Goal: Transaction & Acquisition: Purchase product/service

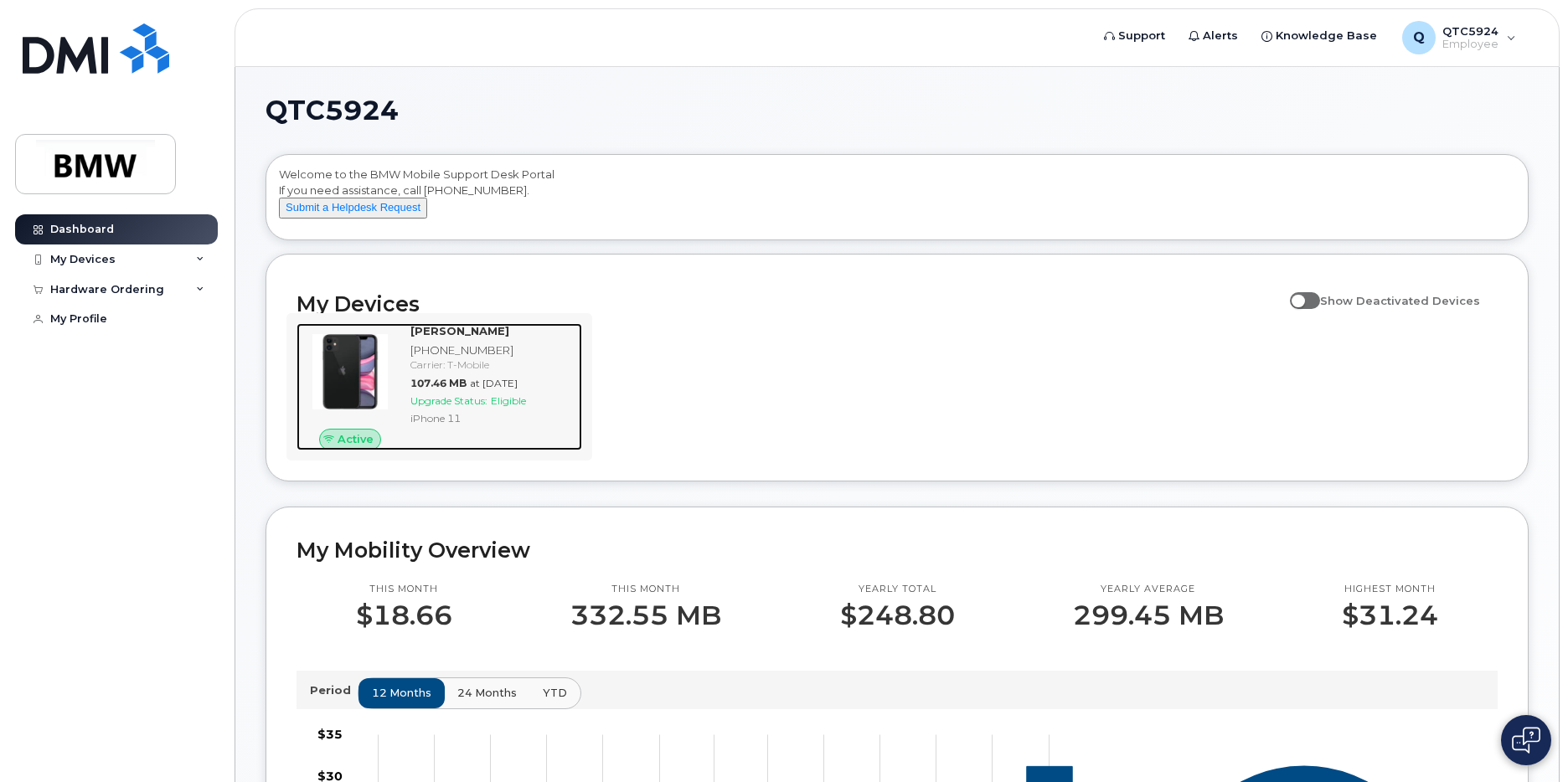
click at [466, 358] on div "[PHONE_NUMBER]" at bounding box center [492, 350] width 165 height 16
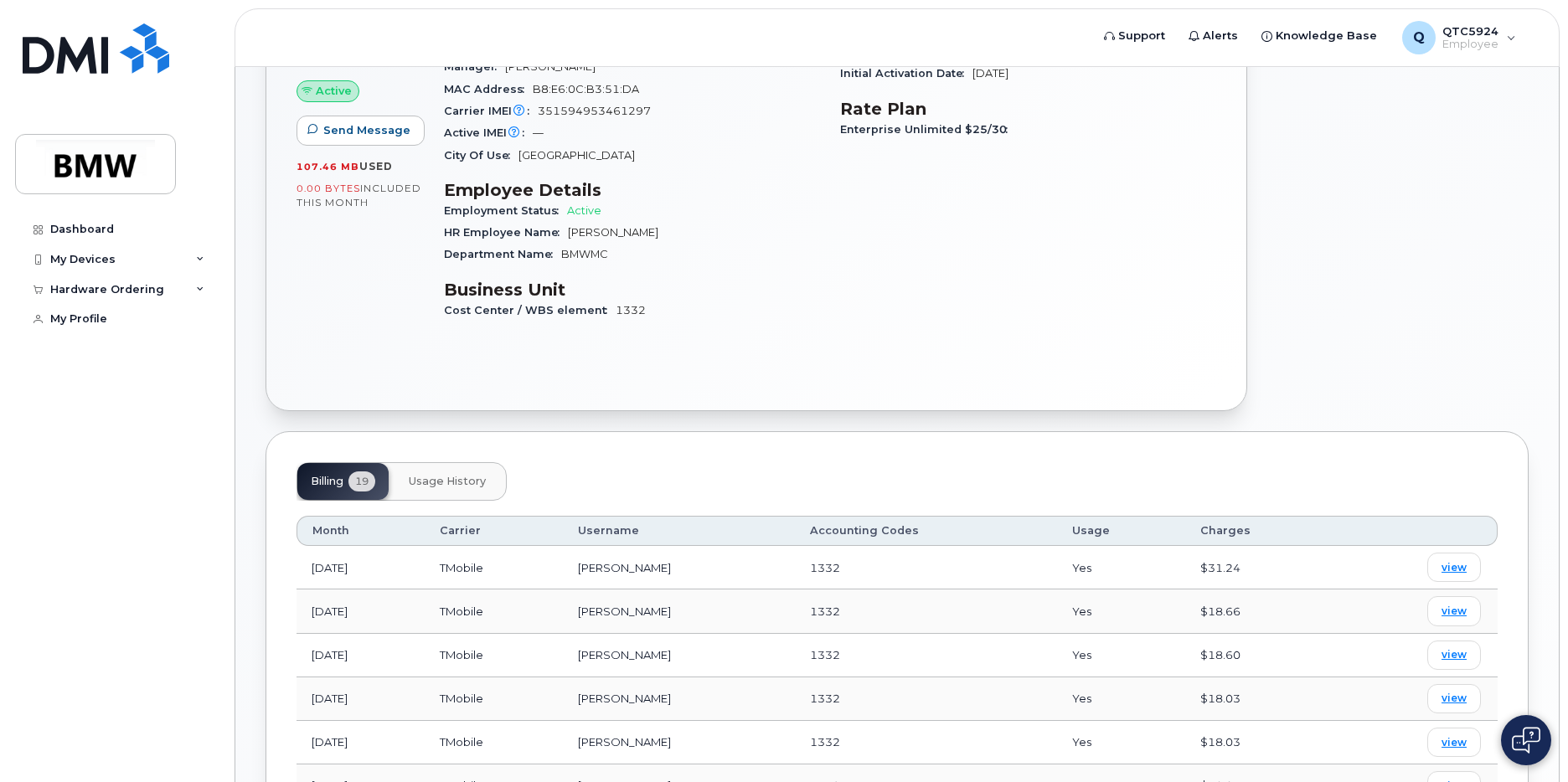
scroll to position [247, 0]
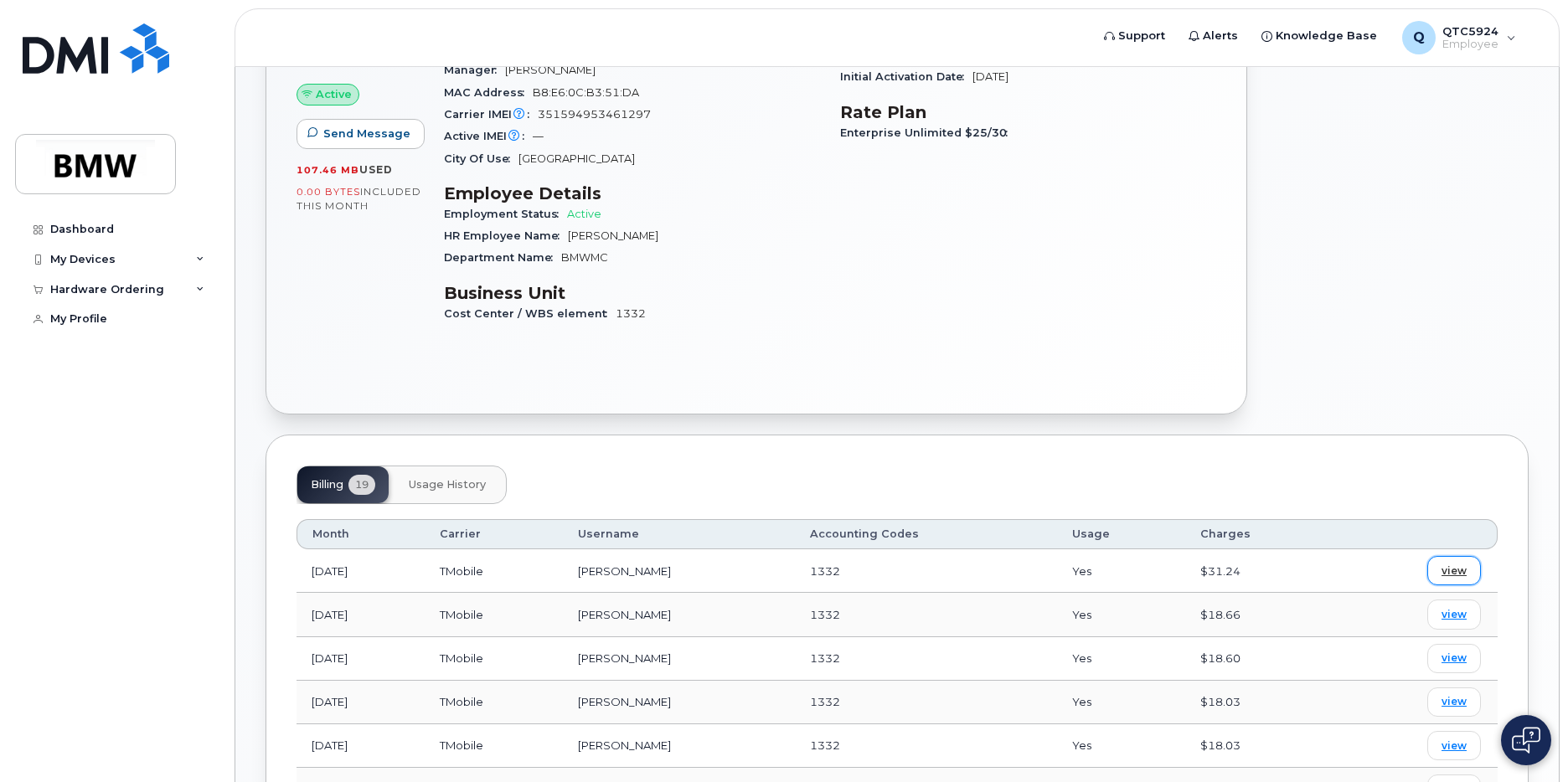
click at [1461, 564] on span "view" at bounding box center [1453, 571] width 25 height 15
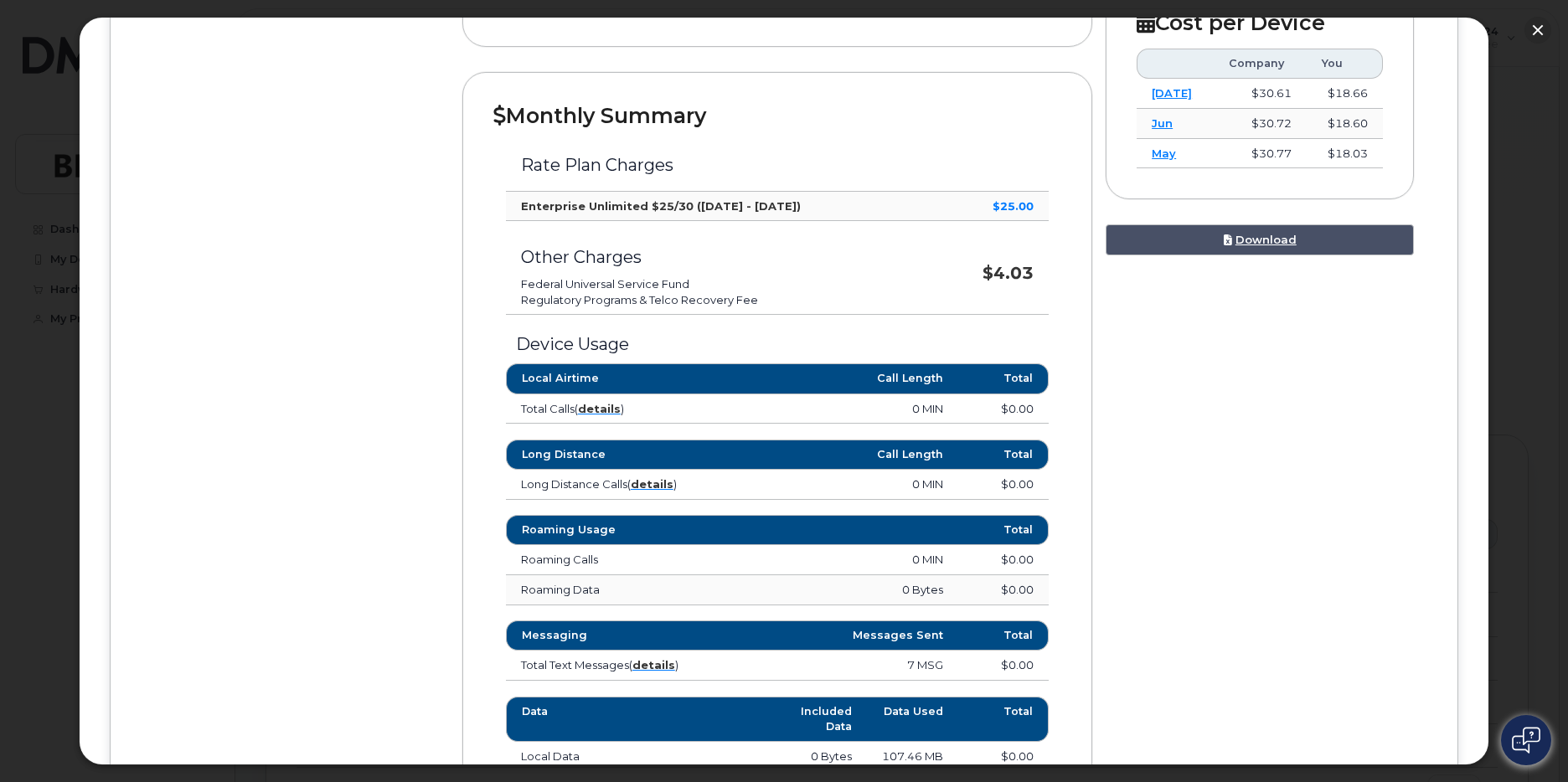
scroll to position [0, 0]
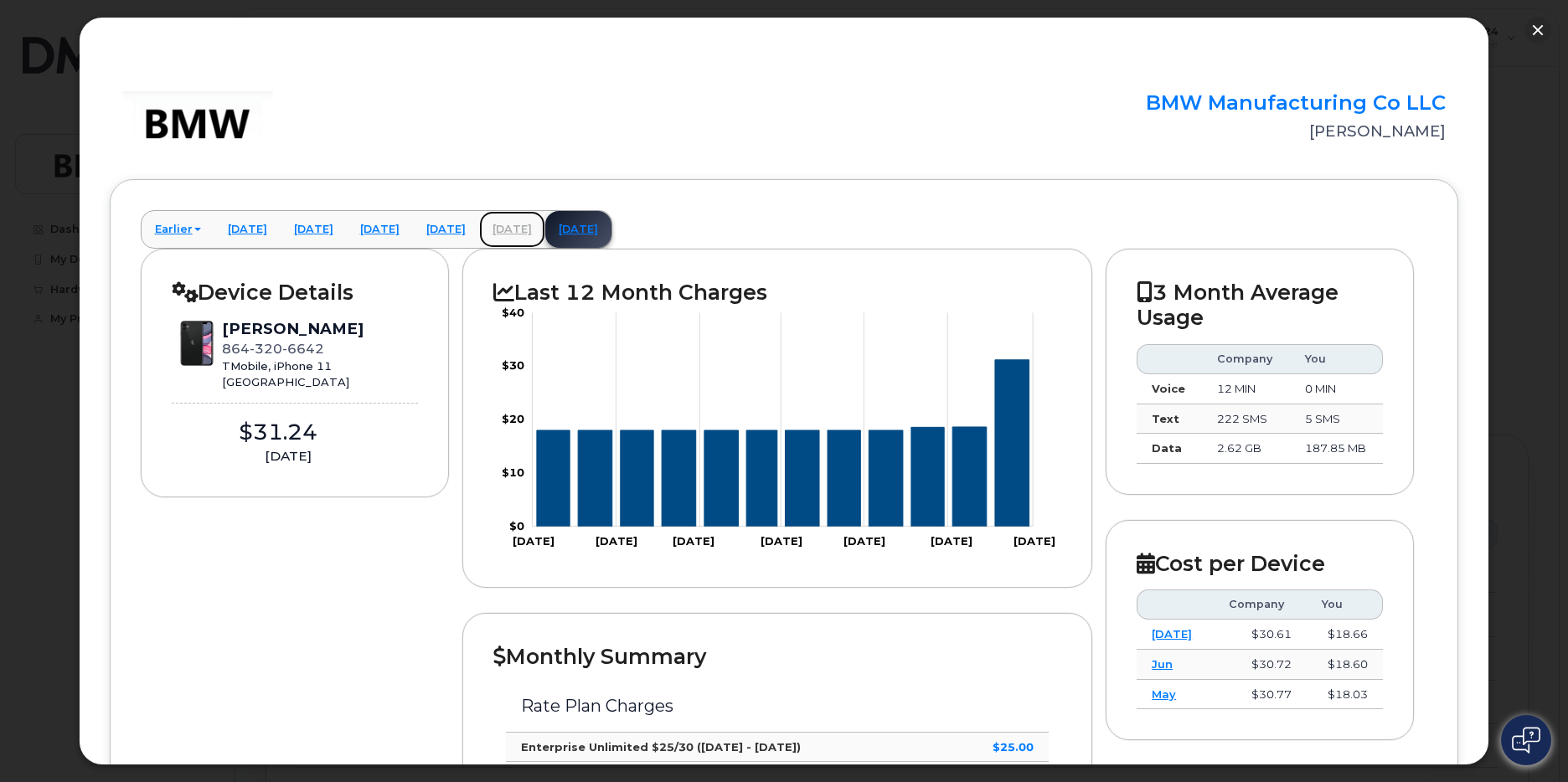
click at [545, 228] on link "July 2025" at bounding box center [512, 229] width 67 height 37
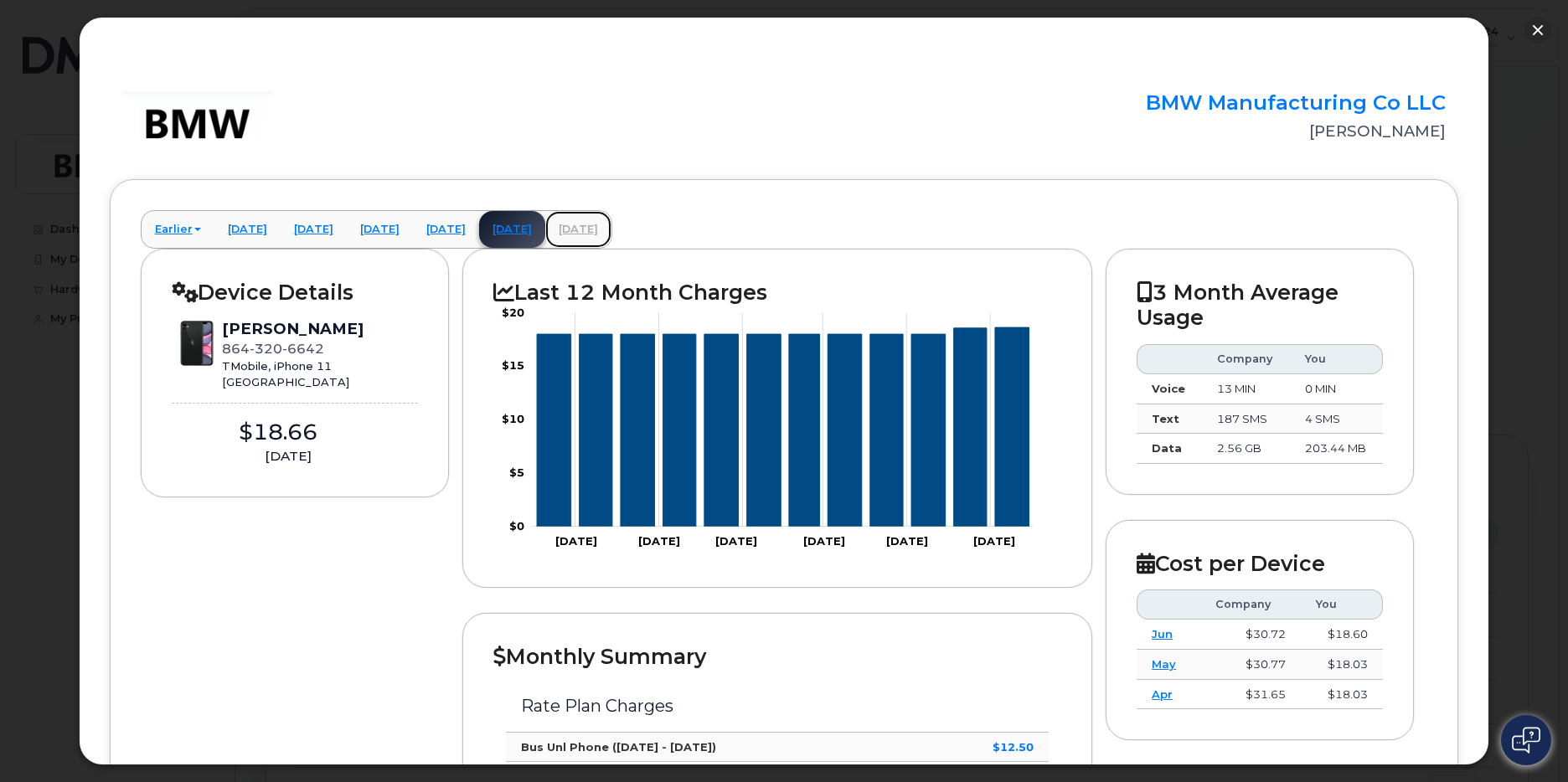
click at [611, 228] on link "August 2025" at bounding box center [578, 229] width 67 height 37
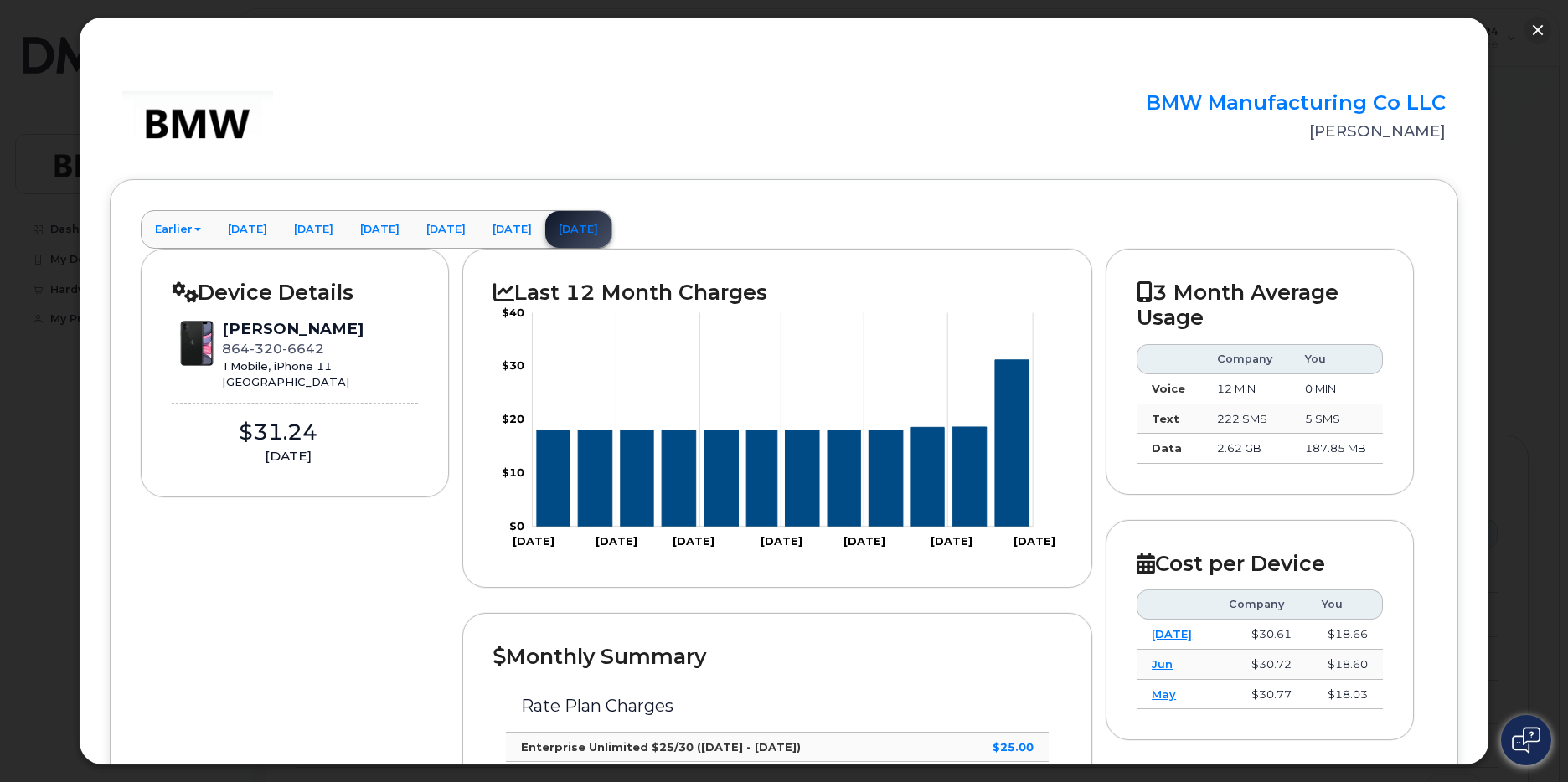
click at [1532, 30] on button "button" at bounding box center [1536, 30] width 26 height 26
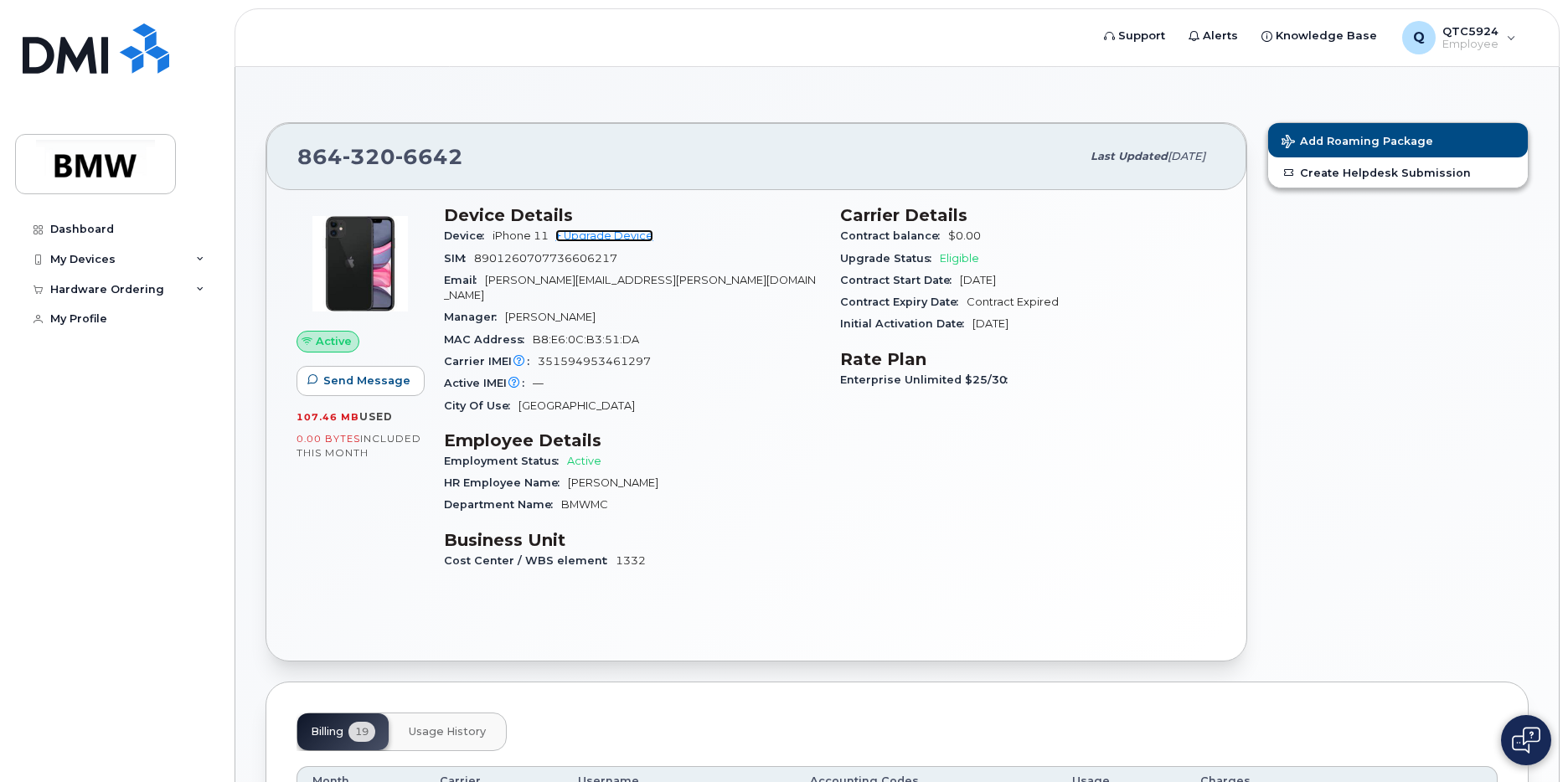
click at [609, 235] on link "+ Upgrade Device" at bounding box center [604, 235] width 98 height 13
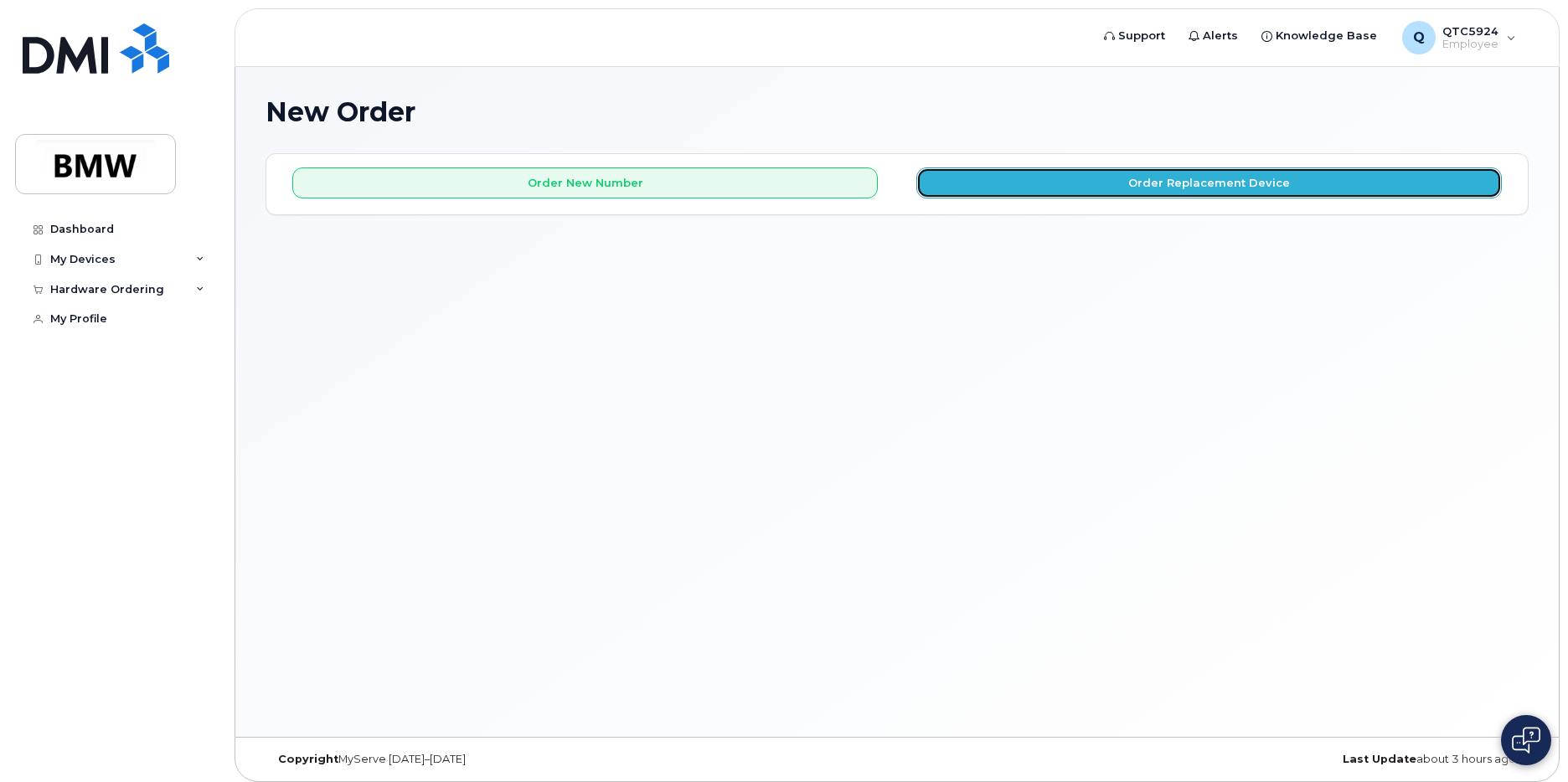
click at [1143, 179] on button "Order Replacement Device" at bounding box center [1208, 182] width 586 height 31
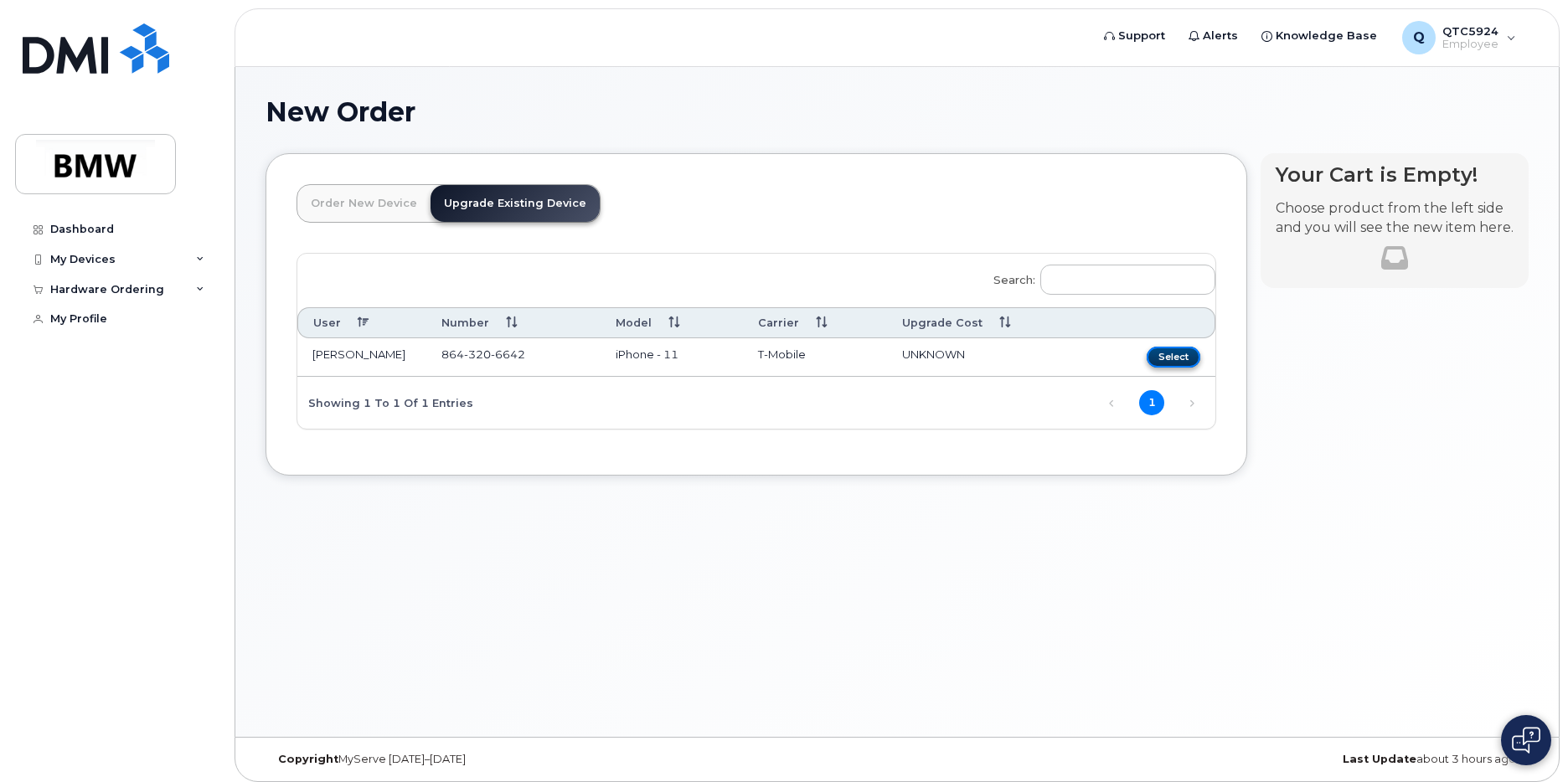
click at [1162, 362] on button "Select" at bounding box center [1173, 357] width 54 height 21
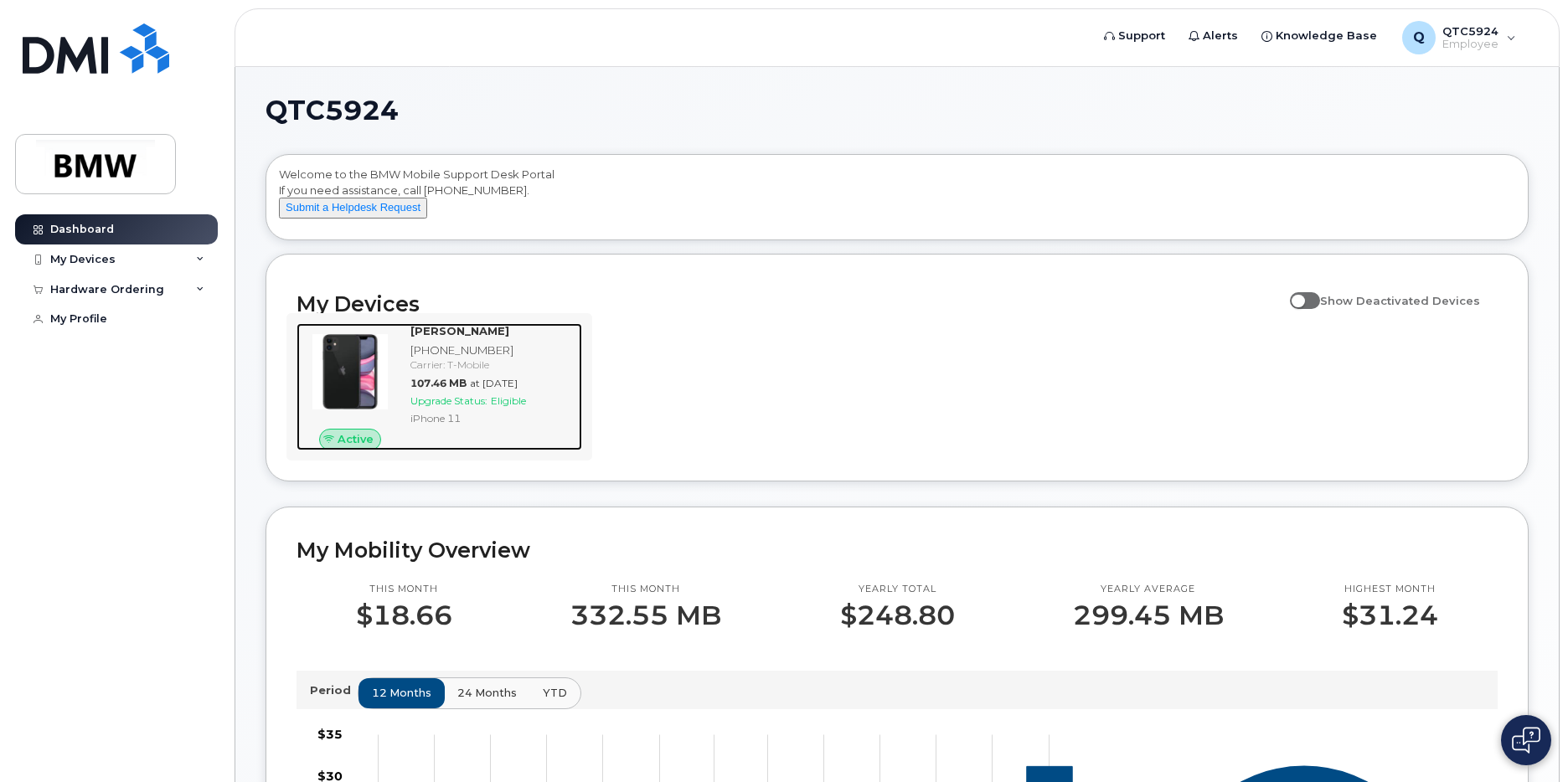
click at [464, 358] on div "[PHONE_NUMBER]" at bounding box center [492, 350] width 165 height 16
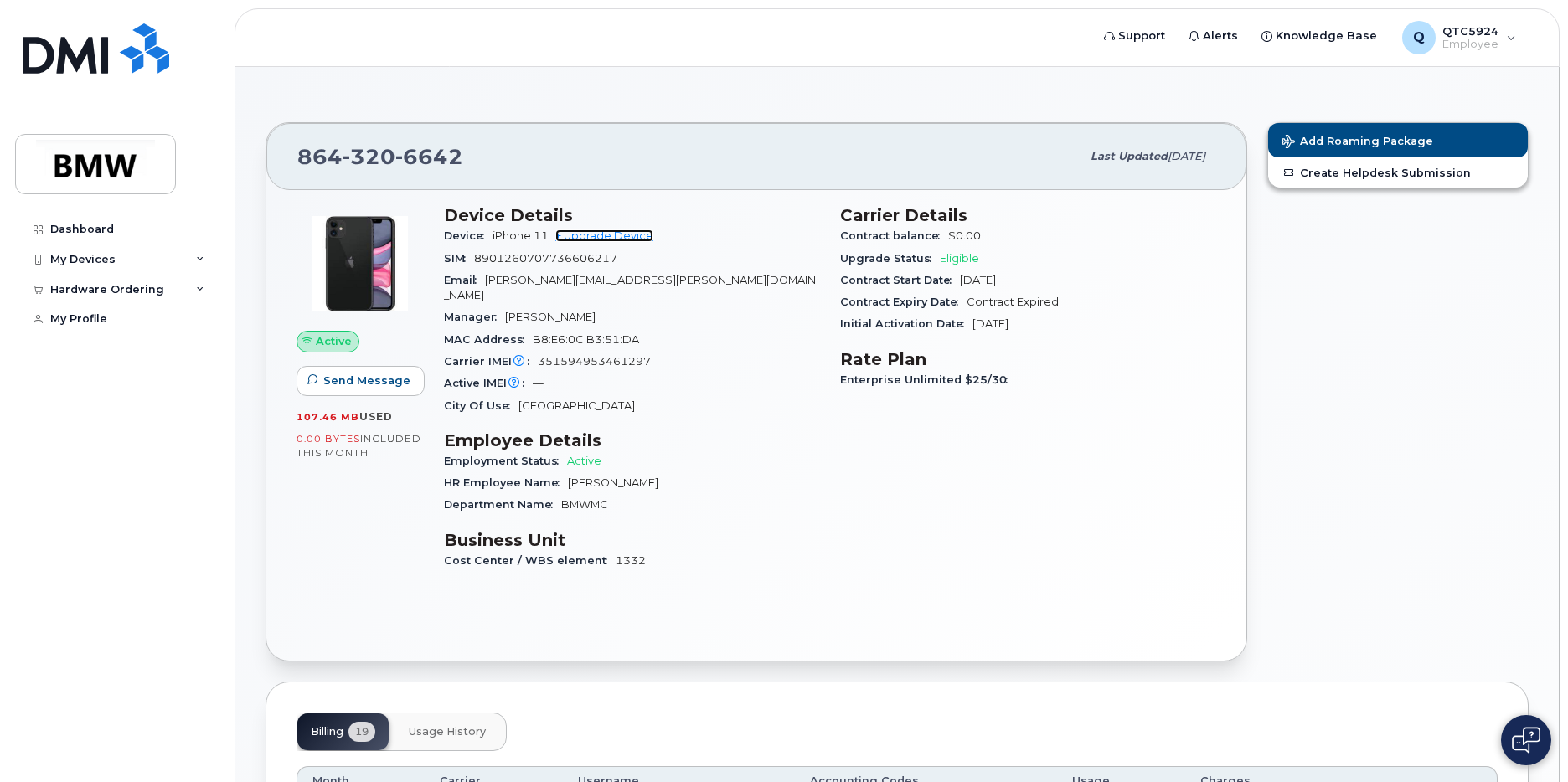
click at [640, 235] on link "+ Upgrade Device" at bounding box center [604, 235] width 98 height 13
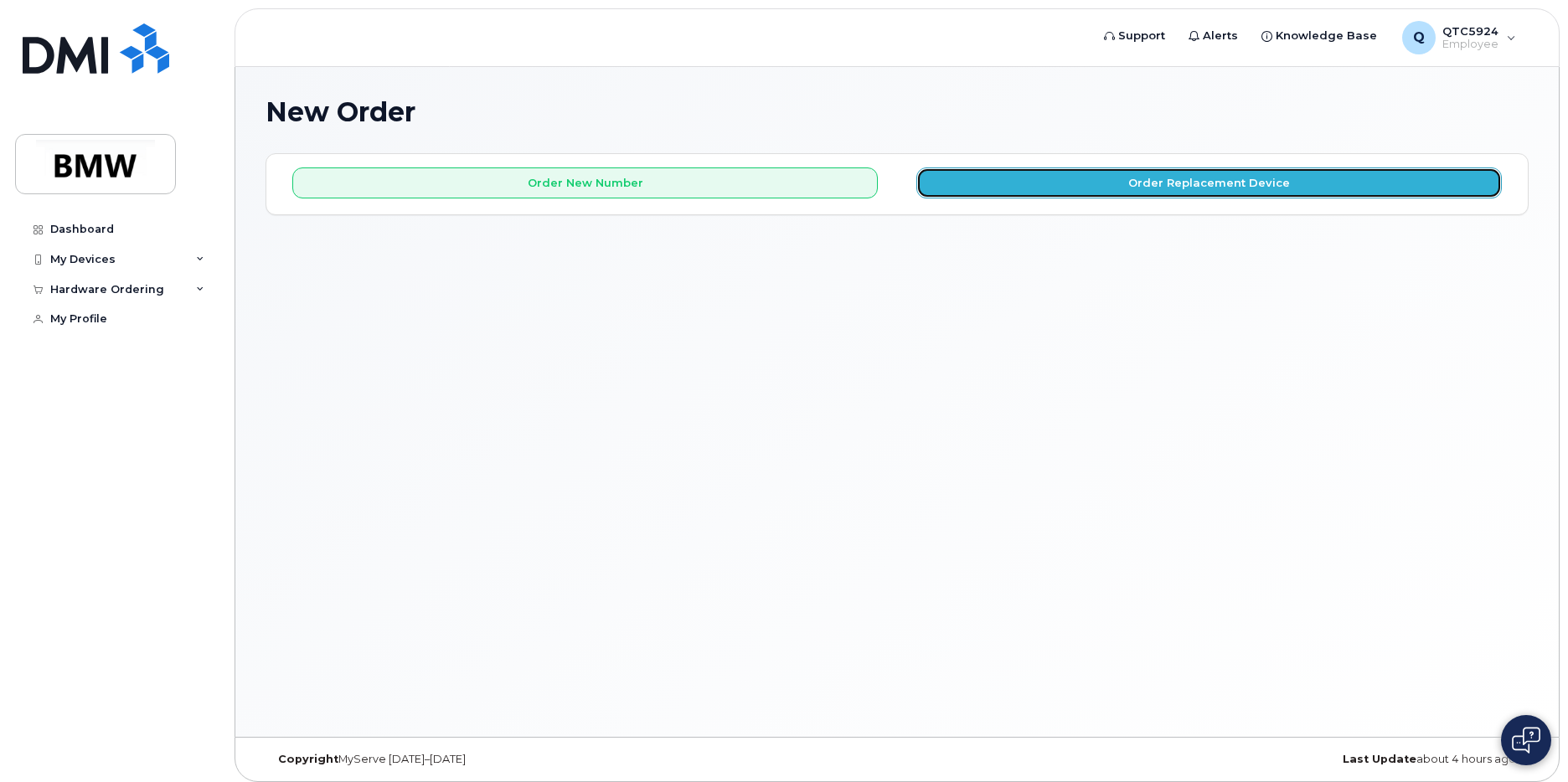
click at [1160, 178] on button "Order Replacement Device" at bounding box center [1208, 182] width 586 height 31
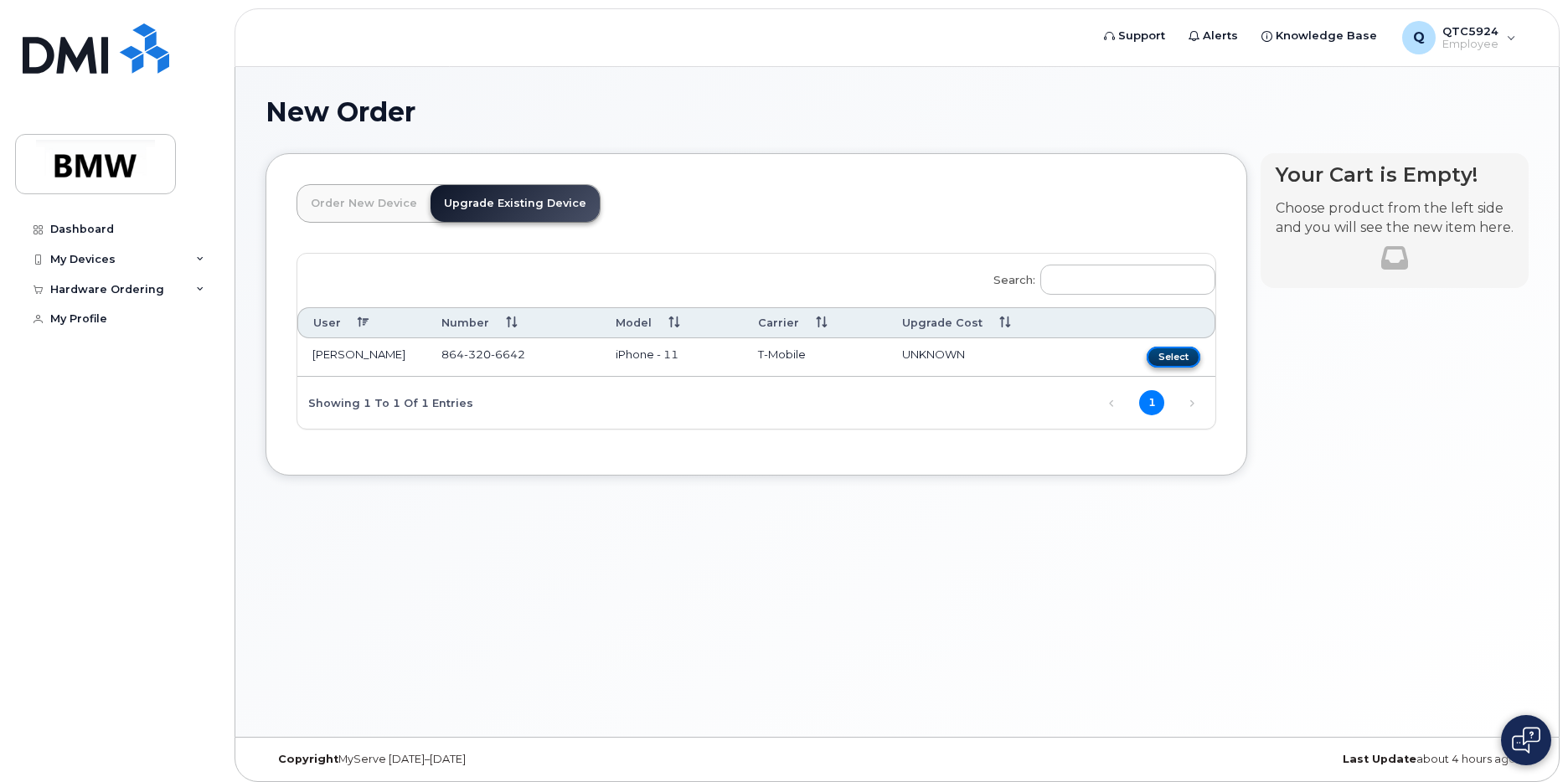
click at [1155, 355] on button "Select" at bounding box center [1173, 357] width 54 height 21
